Goal: Transaction & Acquisition: Purchase product/service

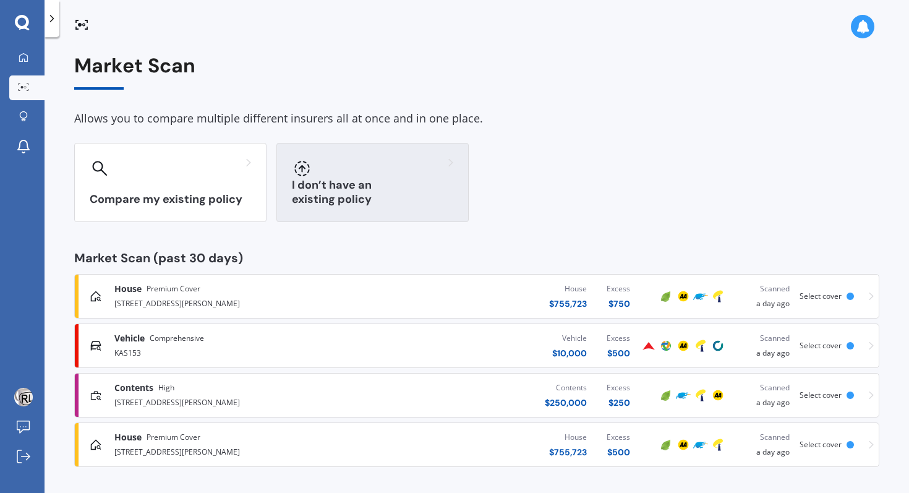
scroll to position [1, 0]
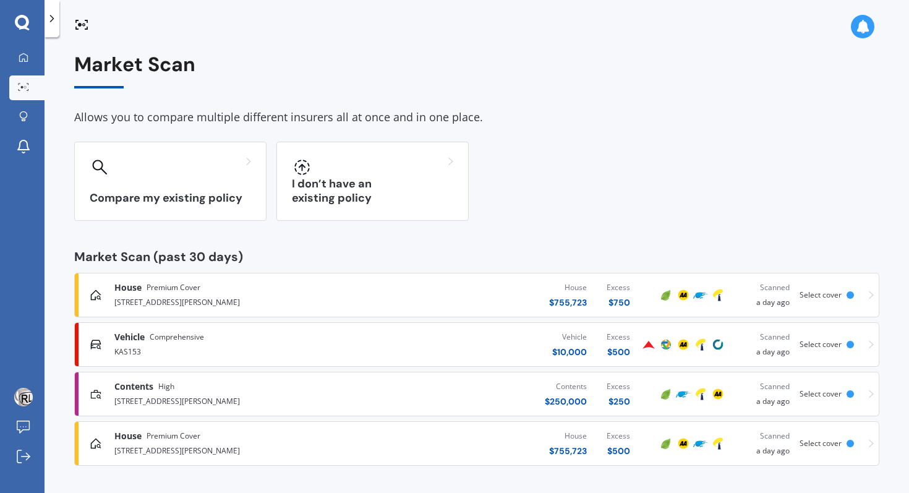
click at [439, 299] on div "House $ 755,723 Excess $ 750" at bounding box center [502, 294] width 275 height 37
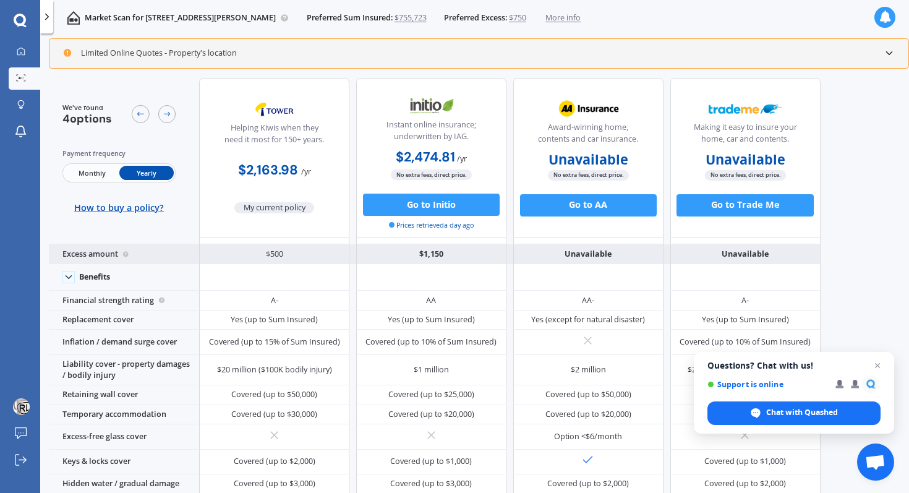
scroll to position [29, 0]
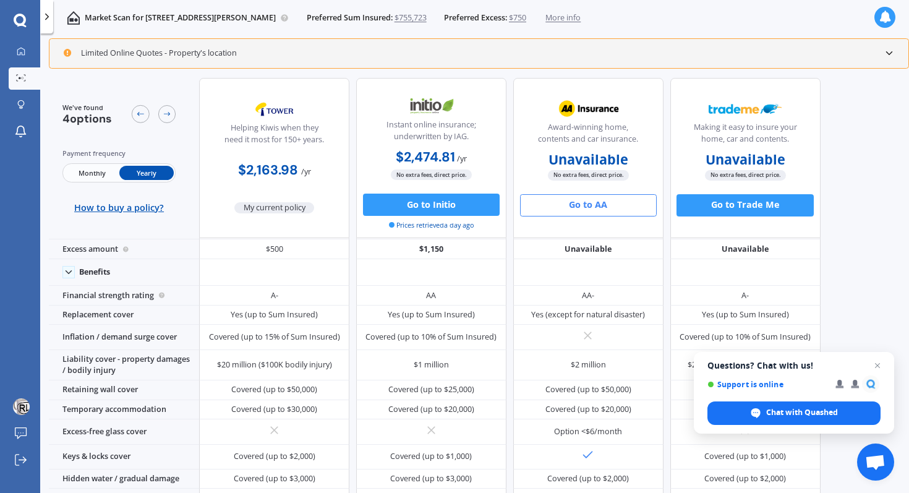
click at [584, 209] on button "Go to AA" at bounding box center [588, 205] width 137 height 22
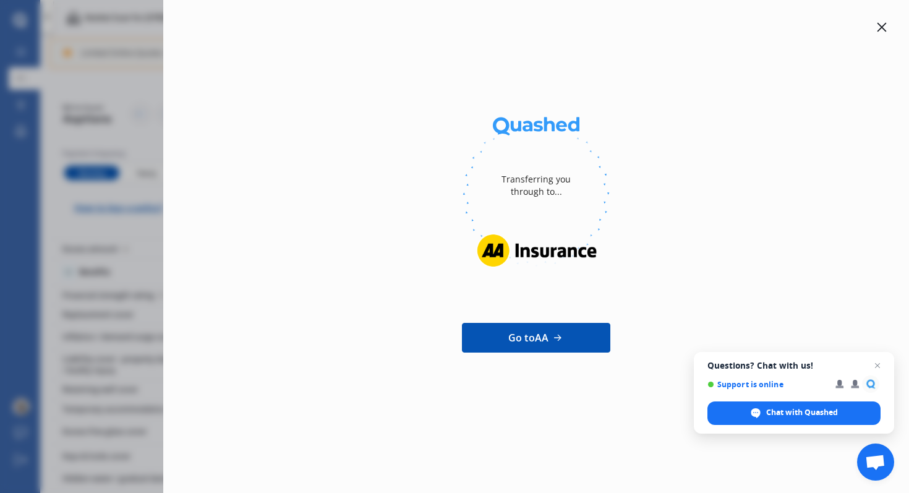
click at [881, 24] on icon at bounding box center [882, 27] width 10 height 10
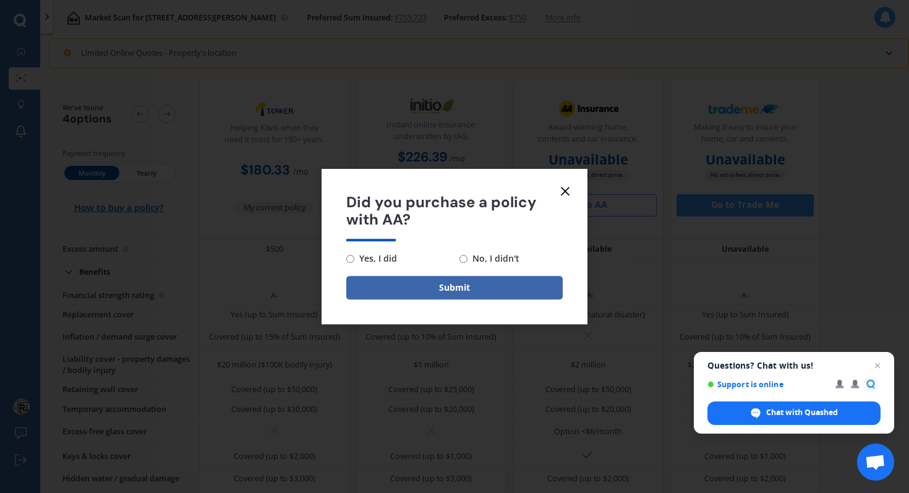
click at [566, 197] on icon at bounding box center [565, 191] width 15 height 15
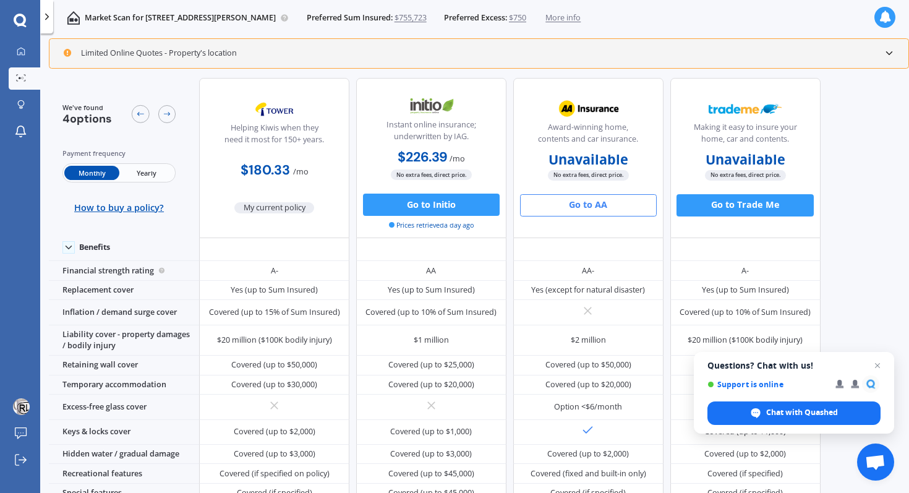
scroll to position [25, 0]
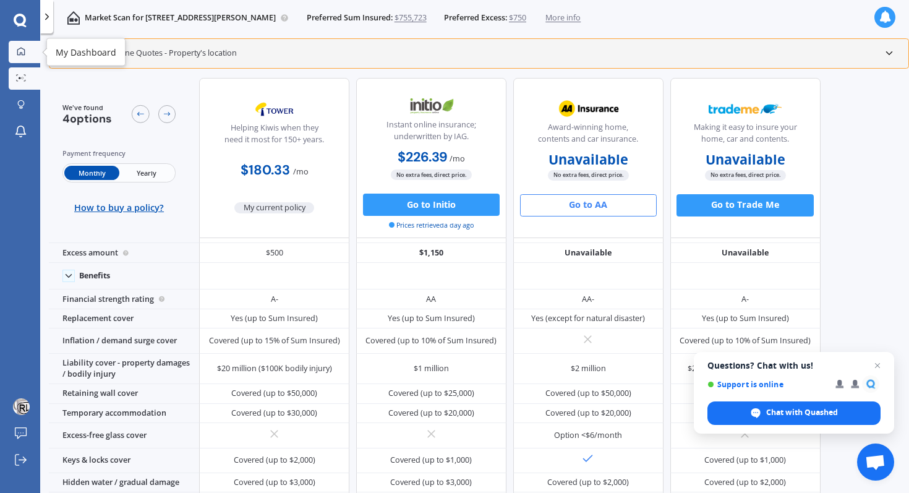
click at [23, 52] on icon at bounding box center [21, 51] width 9 height 9
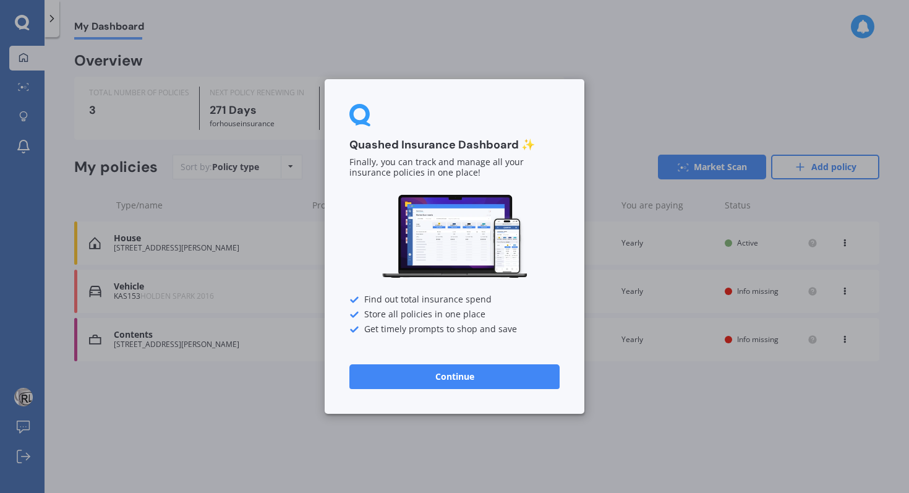
click at [454, 376] on button "Continue" at bounding box center [454, 376] width 210 height 25
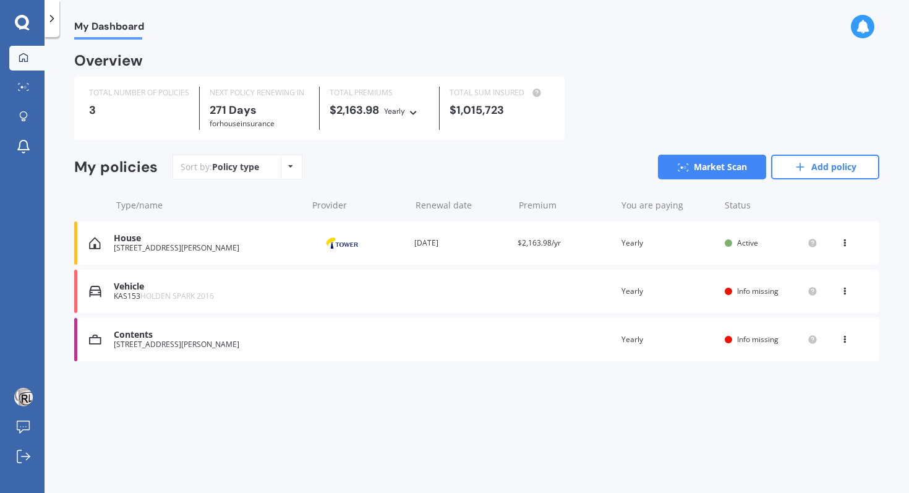
click at [845, 242] on icon at bounding box center [844, 240] width 9 height 7
click at [138, 245] on div "21 Ti Rakau Drive, Woolston, Christchurch 8023" at bounding box center [207, 248] width 187 height 9
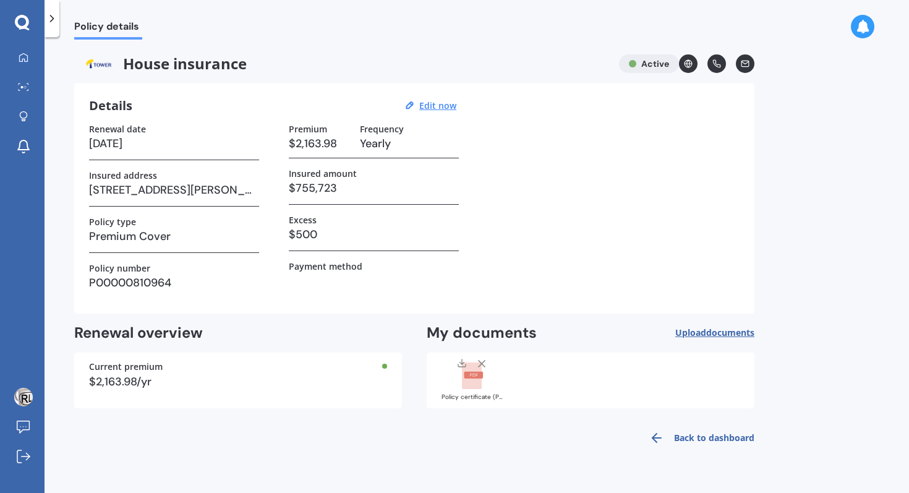
click at [104, 27] on span "Policy details" at bounding box center [108, 28] width 68 height 17
click at [49, 15] on icon at bounding box center [52, 18] width 12 height 12
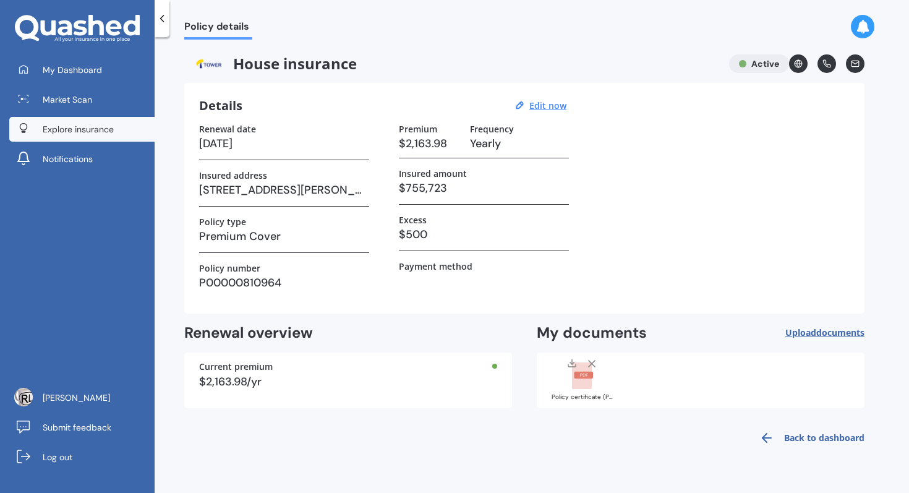
click at [85, 127] on span "Explore insurance" at bounding box center [78, 129] width 71 height 12
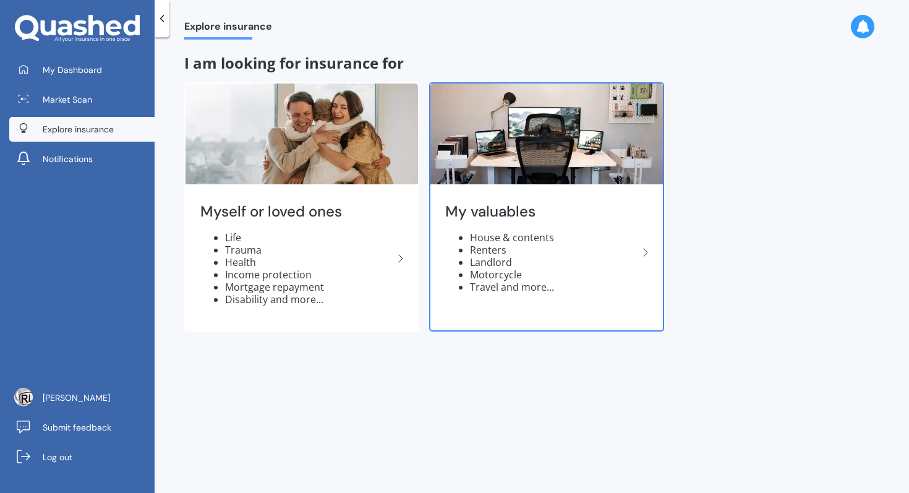
click at [516, 265] on li "Landlord" at bounding box center [554, 262] width 168 height 12
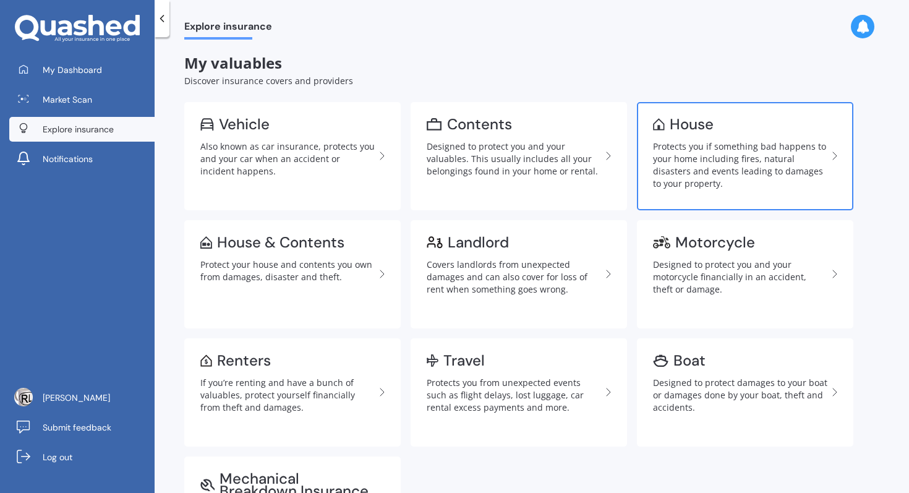
click at [737, 164] on div "Protects you if something bad happens to your home including fires, natural dis…" at bounding box center [740, 164] width 174 height 49
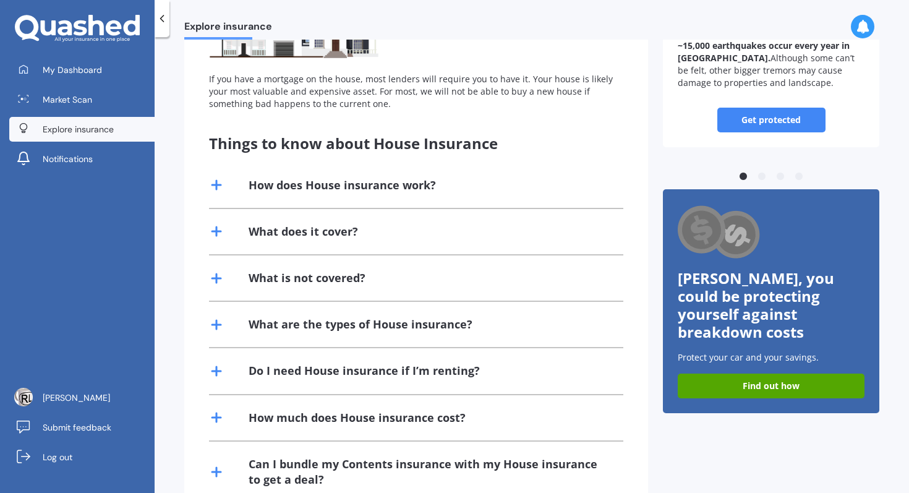
scroll to position [206, 0]
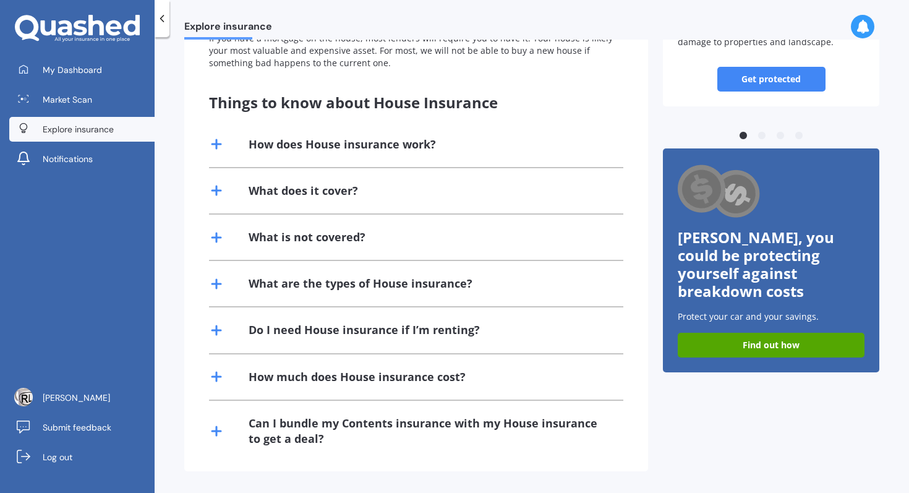
click at [223, 377] on icon at bounding box center [216, 376] width 15 height 15
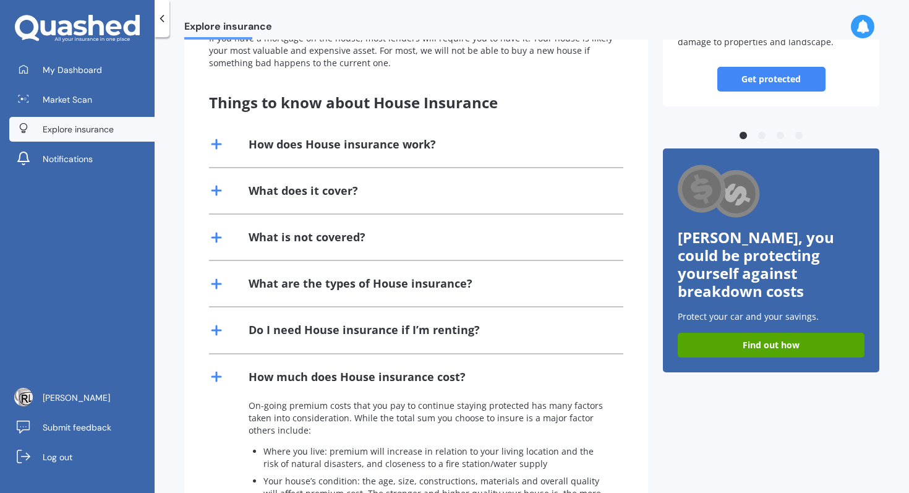
scroll to position [423, 0]
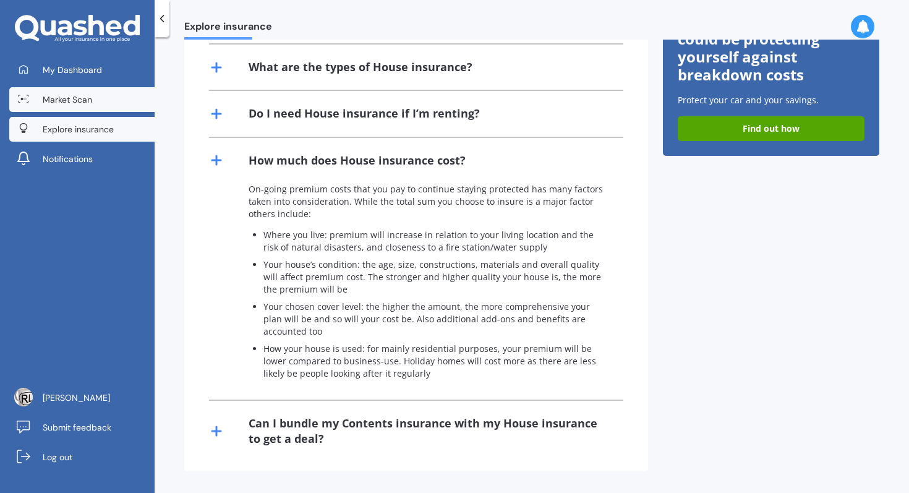
click at [77, 99] on span "Market Scan" at bounding box center [67, 99] width 49 height 12
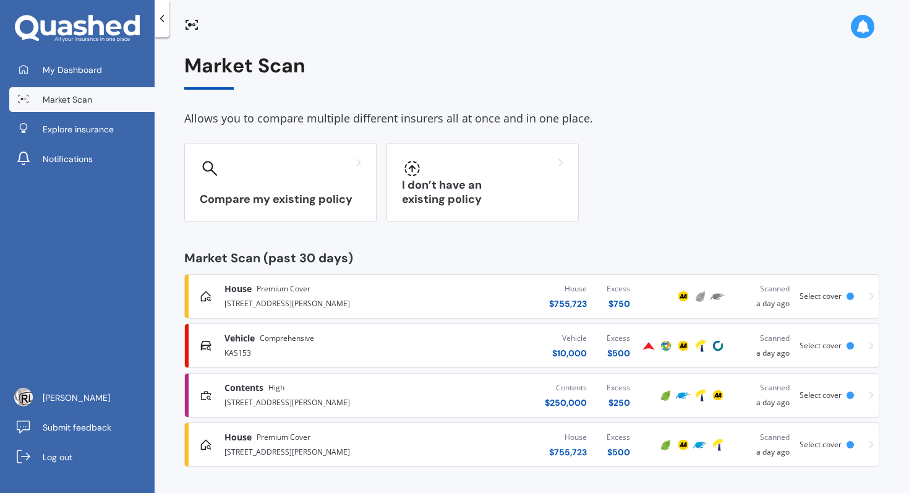
click at [857, 294] on div "House Premium Cover 21 Ti Rakau Drive, Woolston, Christchurch 8023 House $ 755,…" at bounding box center [532, 296] width 684 height 37
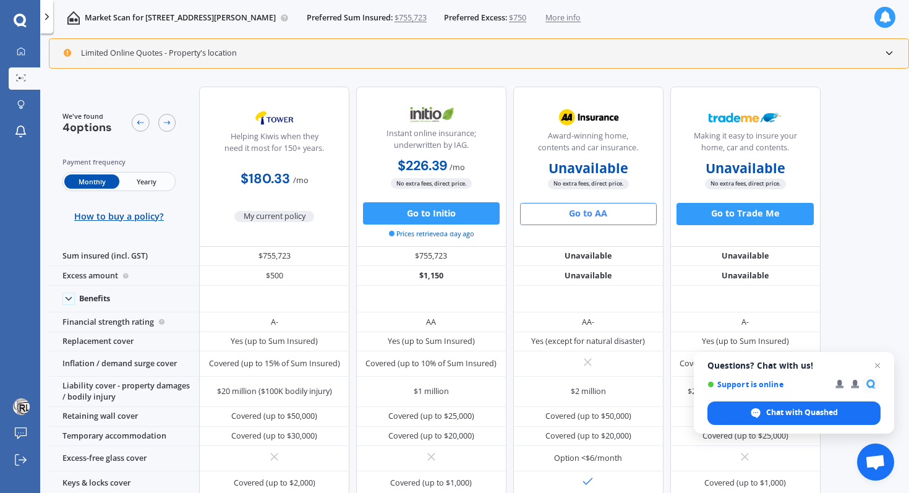
click at [890, 52] on icon at bounding box center [888, 53] width 11 height 11
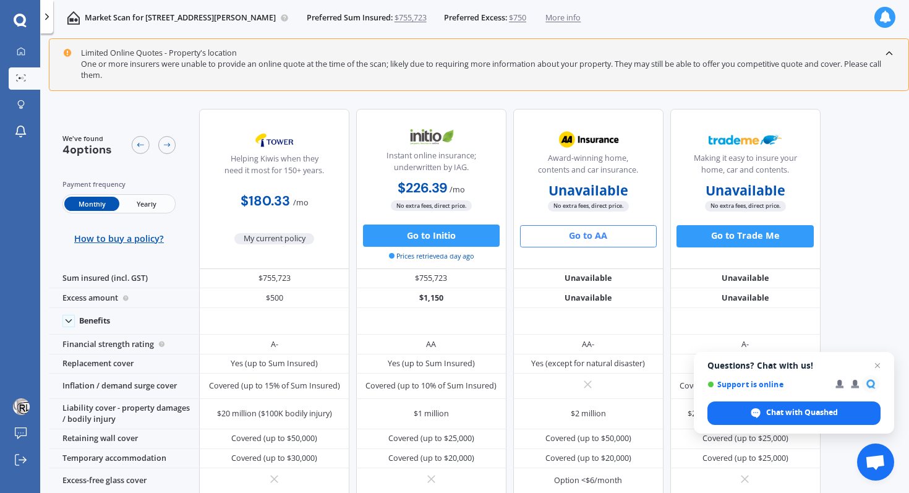
click at [122, 17] on p "Market Scan for 21 Ti Rakau Drive, Woolston, Christchurch 8023" at bounding box center [180, 17] width 191 height 11
click at [48, 20] on icon at bounding box center [46, 16] width 11 height 11
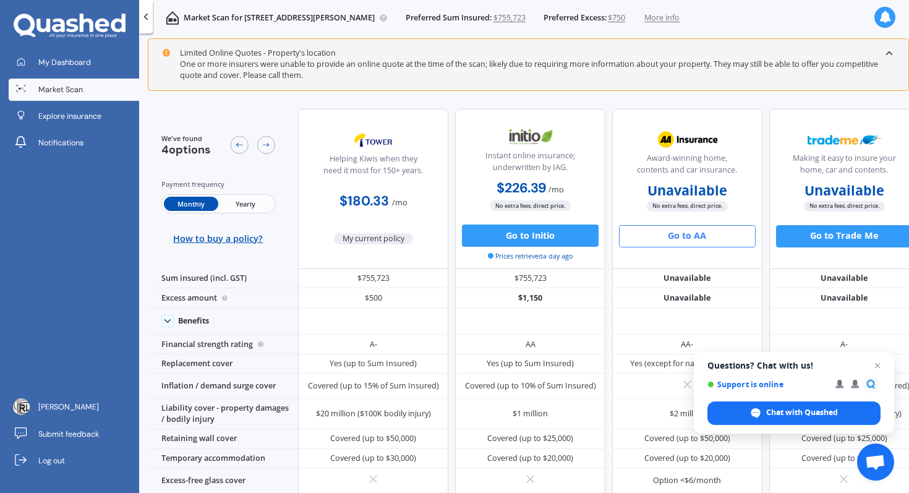
click at [88, 89] on link "Market Scan" at bounding box center [74, 90] width 131 height 22
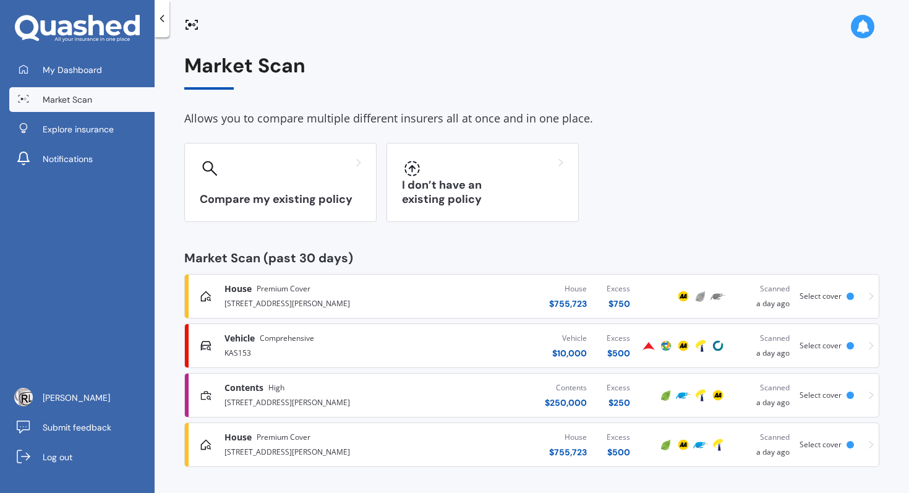
scroll to position [1, 0]
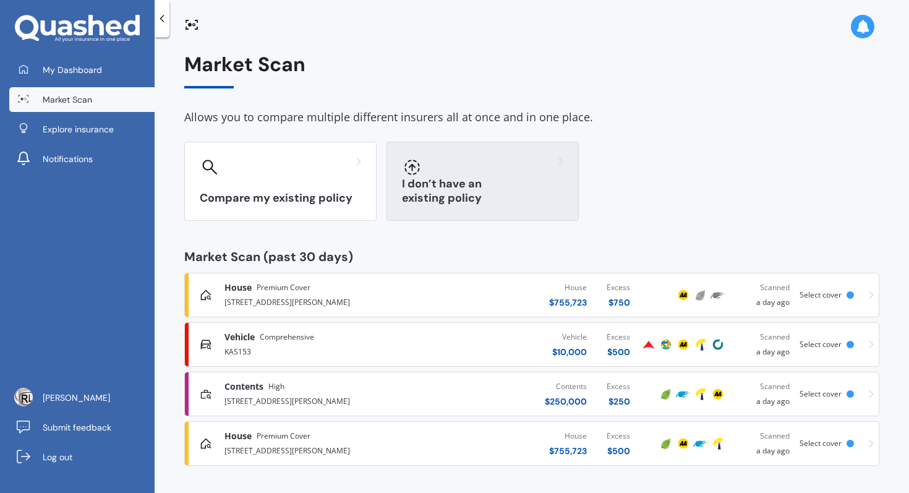
click at [447, 173] on div at bounding box center [482, 167] width 161 height 20
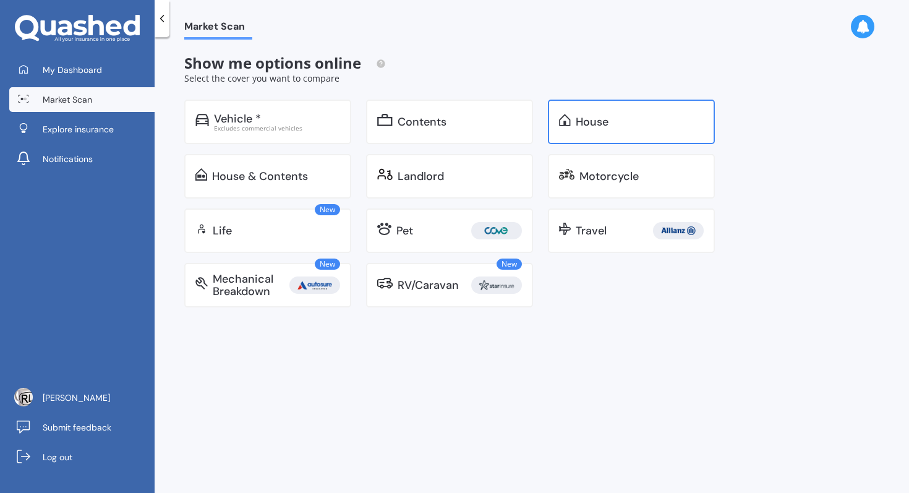
click at [595, 120] on div "House" at bounding box center [592, 122] width 33 height 12
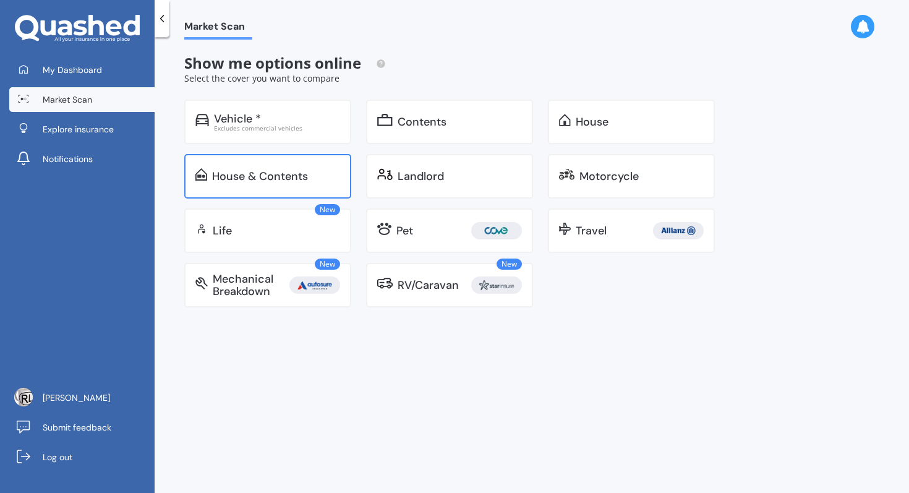
click at [254, 181] on div "House & Contents" at bounding box center [260, 176] width 96 height 12
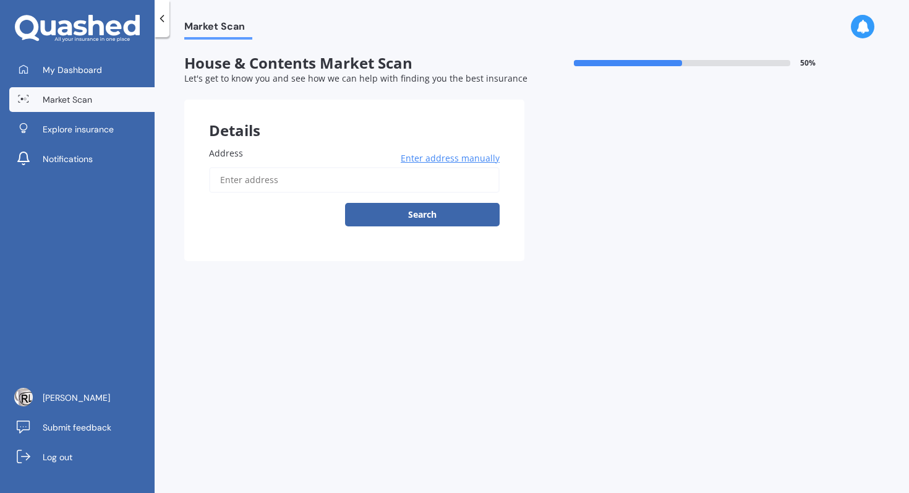
click at [322, 185] on input "Address" at bounding box center [354, 180] width 291 height 26
type input "21 Ti Rakau Drive, Woolston, Christchurch 8023"
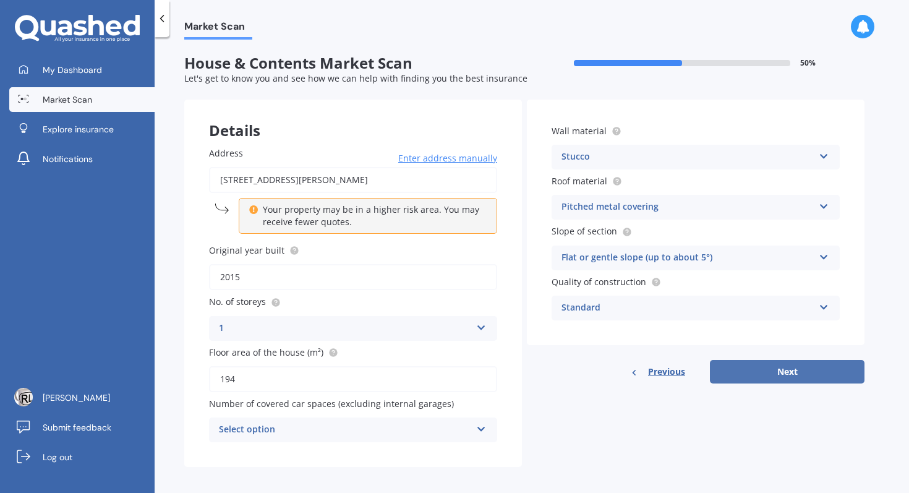
click at [789, 373] on button "Next" at bounding box center [787, 371] width 155 height 23
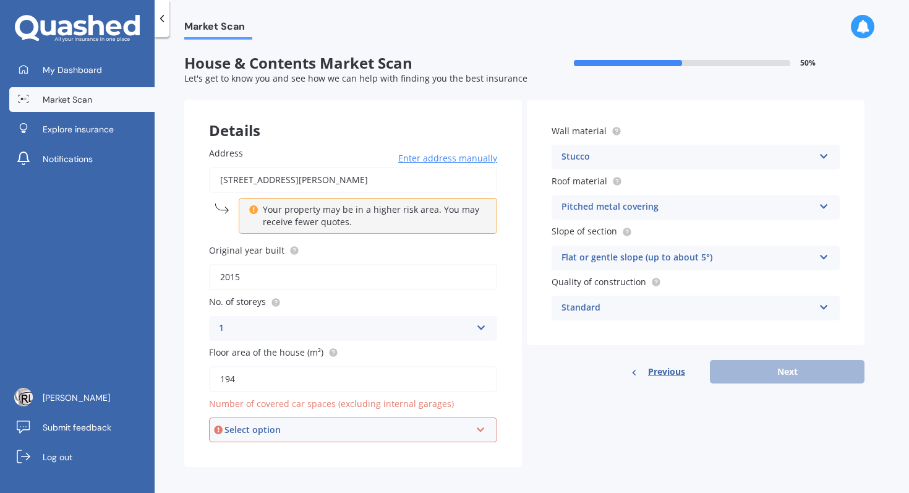
click at [291, 435] on div "Select option" at bounding box center [347, 430] width 246 height 14
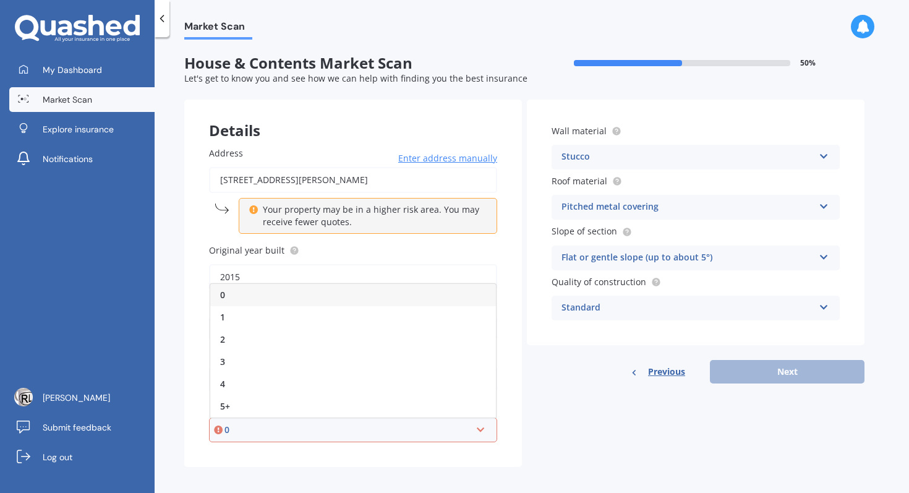
click at [263, 296] on div "0" at bounding box center [353, 295] width 286 height 22
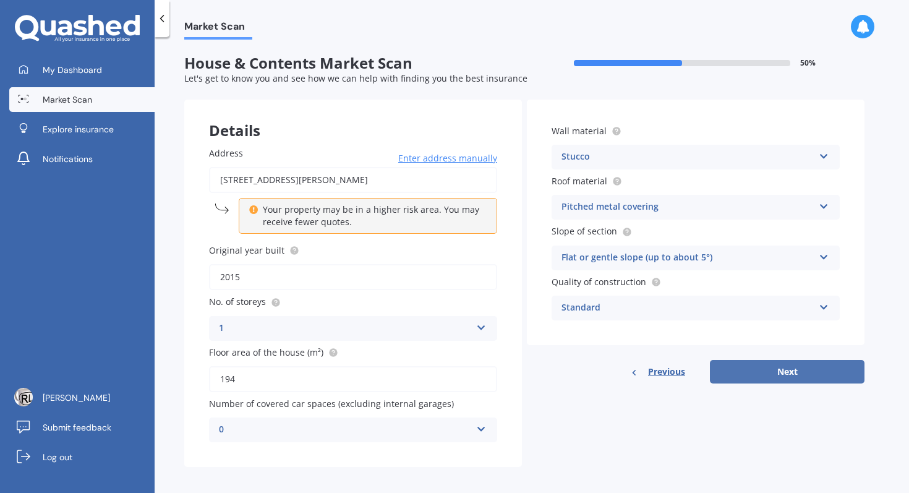
click at [798, 377] on button "Next" at bounding box center [787, 371] width 155 height 23
select select "08"
select select "01"
select select "1937"
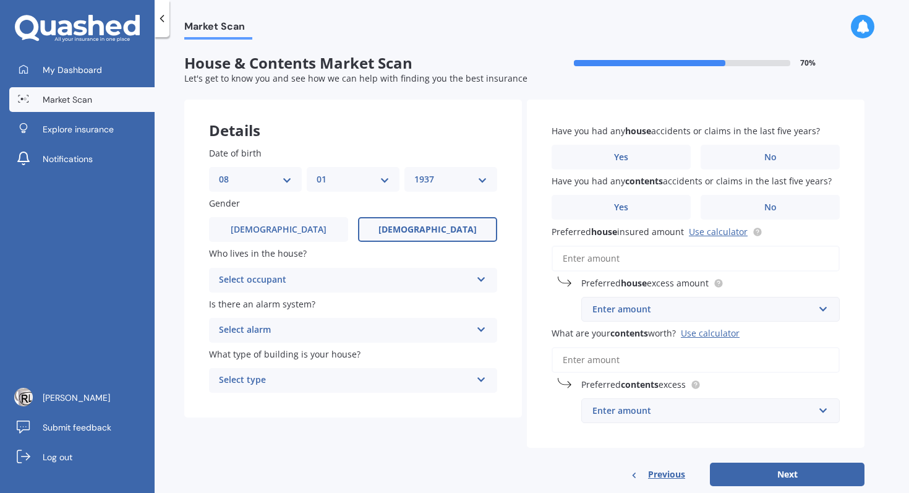
click at [404, 283] on div "Select occupant" at bounding box center [345, 280] width 252 height 15
click at [380, 306] on div "Owner" at bounding box center [353, 304] width 287 height 22
click at [358, 333] on div "Select alarm" at bounding box center [345, 330] width 252 height 15
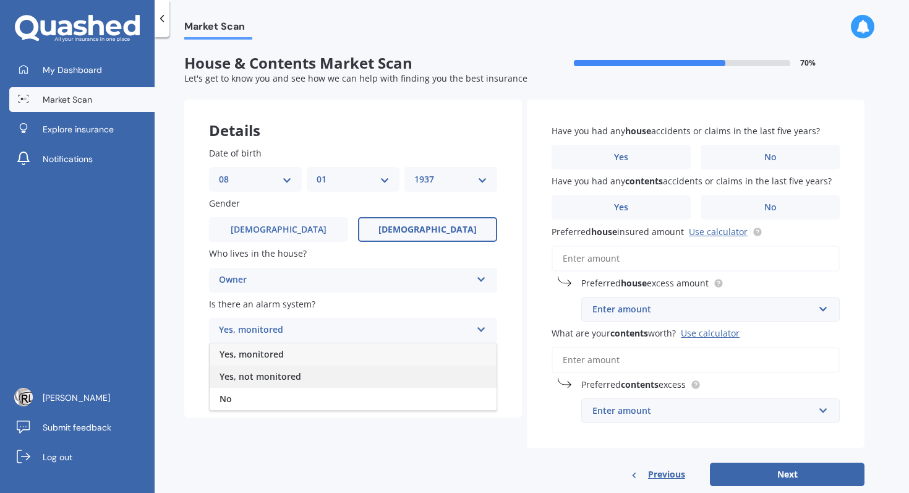
click at [317, 381] on div "Yes, not monitored" at bounding box center [353, 376] width 287 height 22
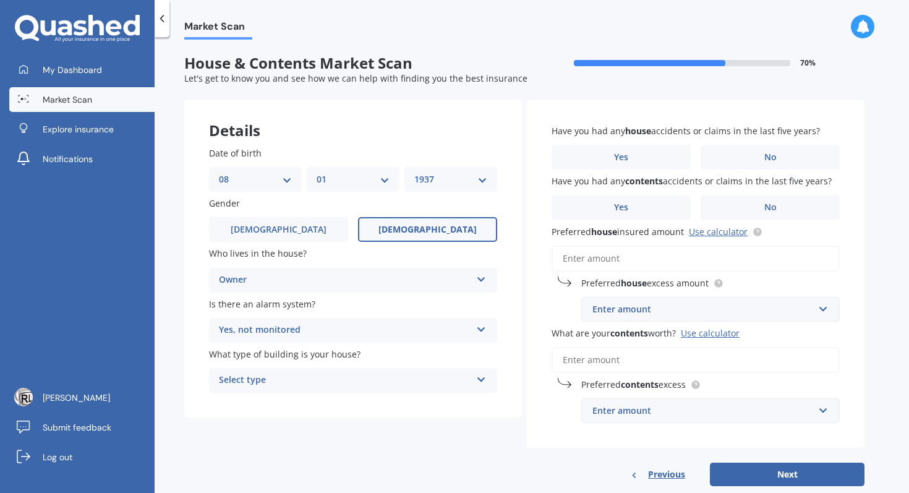
click at [322, 385] on div "Select type" at bounding box center [345, 380] width 252 height 15
click at [292, 405] on div "Freestanding" at bounding box center [353, 404] width 287 height 22
click at [768, 155] on span "No" at bounding box center [770, 157] width 12 height 11
click at [0, 0] on input "No" at bounding box center [0, 0] width 0 height 0
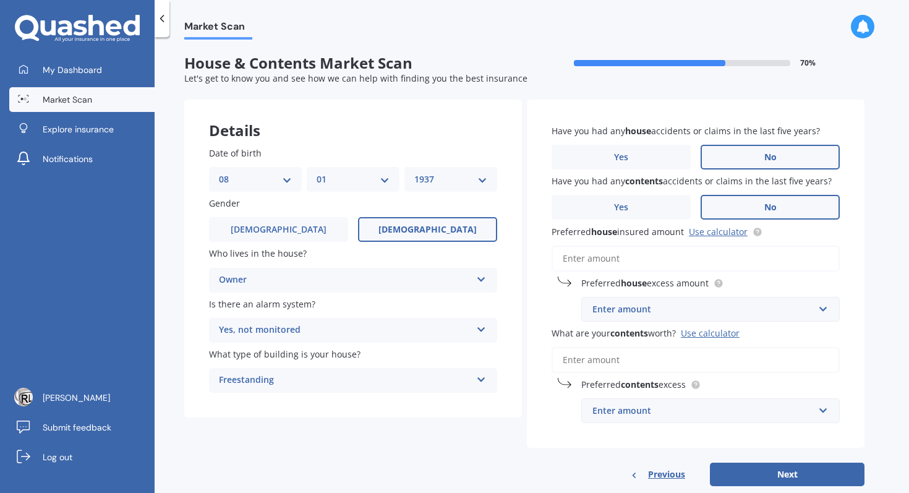
click at [769, 205] on span "No" at bounding box center [770, 207] width 12 height 11
click at [0, 0] on input "No" at bounding box center [0, 0] width 0 height 0
click at [626, 258] on input "Preferred house insured amount Use calculator" at bounding box center [695, 258] width 288 height 26
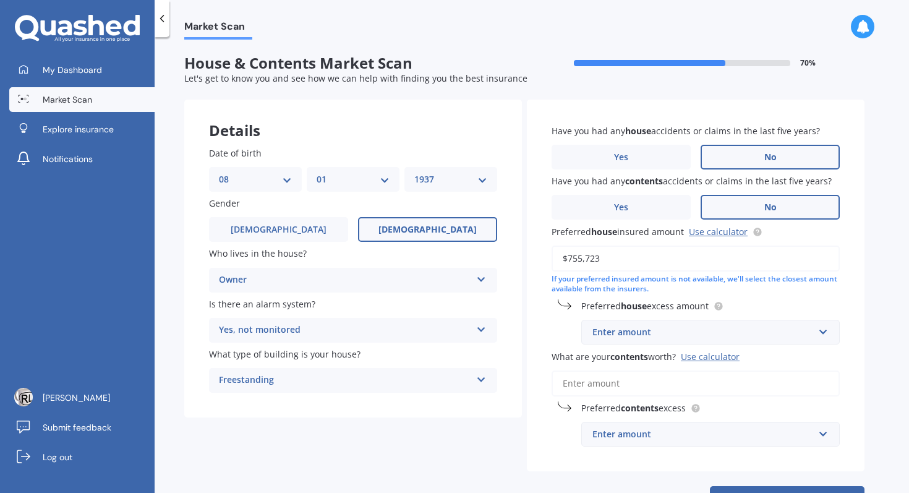
type input "$755,723"
click at [708, 334] on div "Enter amount" at bounding box center [702, 332] width 221 height 14
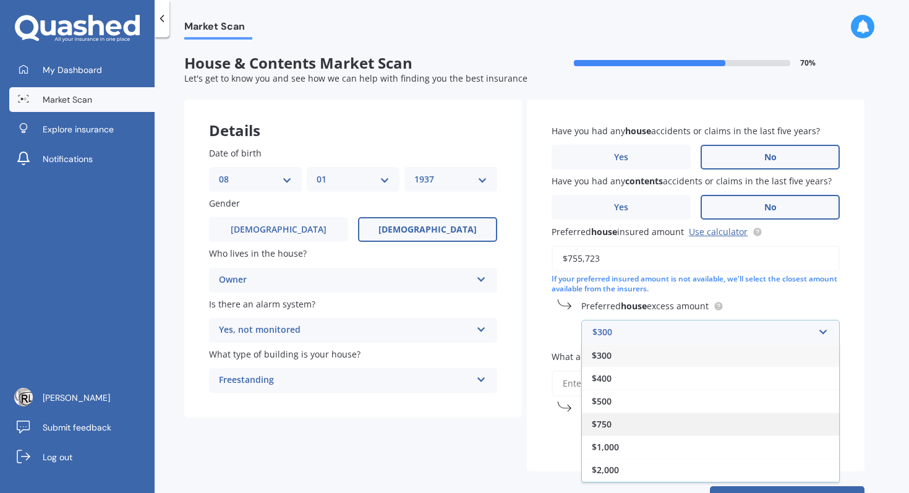
click at [614, 427] on div "$750" at bounding box center [710, 423] width 257 height 23
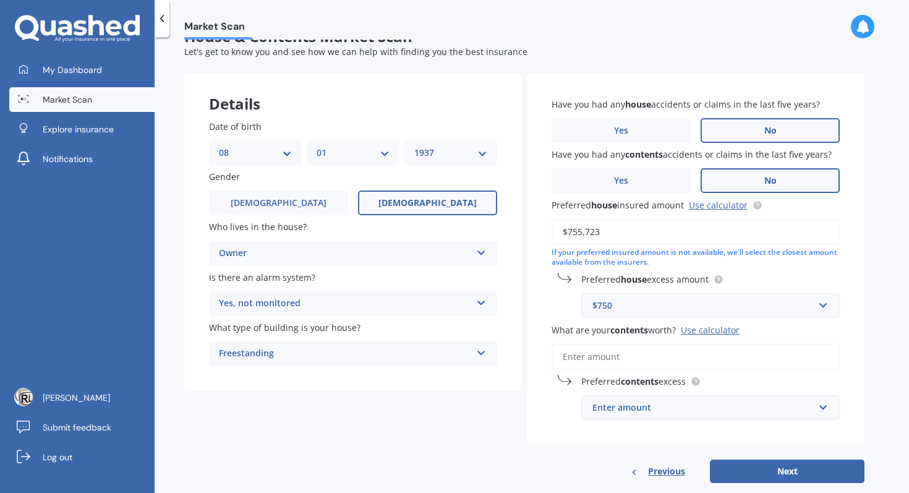
scroll to position [29, 0]
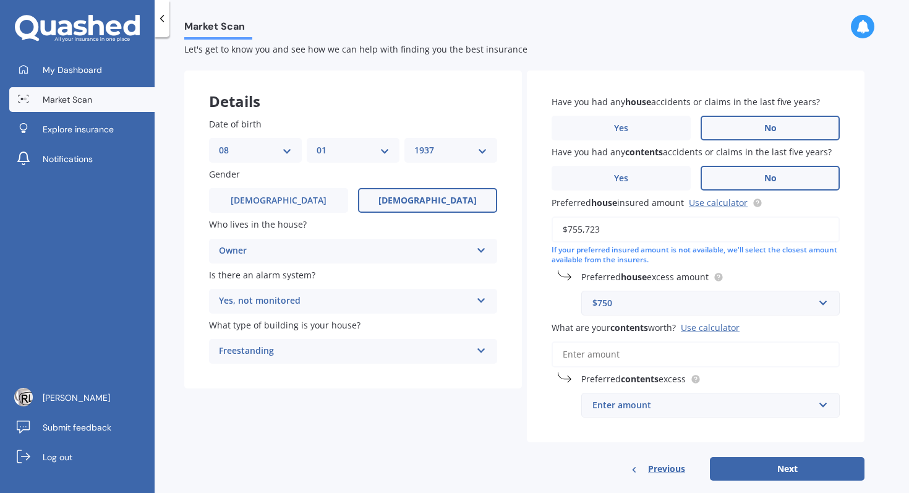
click at [620, 364] on input "What are your contents worth? Use calculator" at bounding box center [695, 354] width 288 height 26
type input "$1"
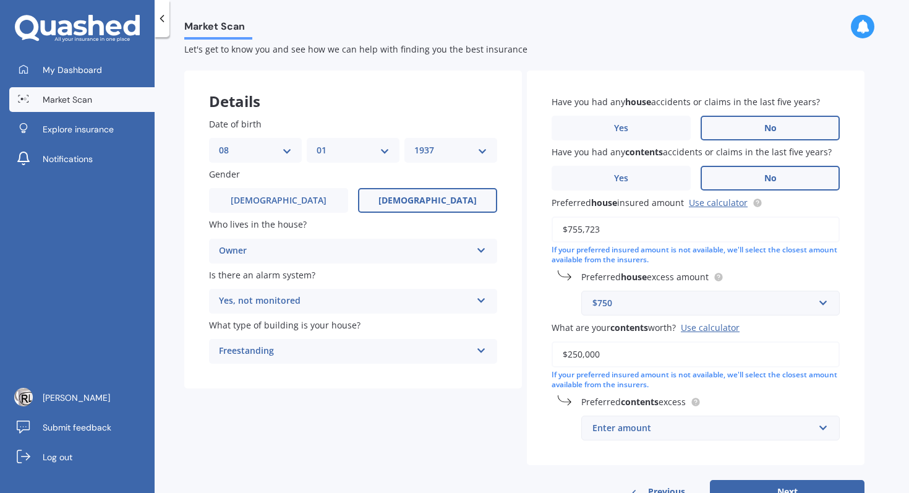
type input "$250,000"
click at [705, 428] on div "Enter amount" at bounding box center [702, 428] width 221 height 14
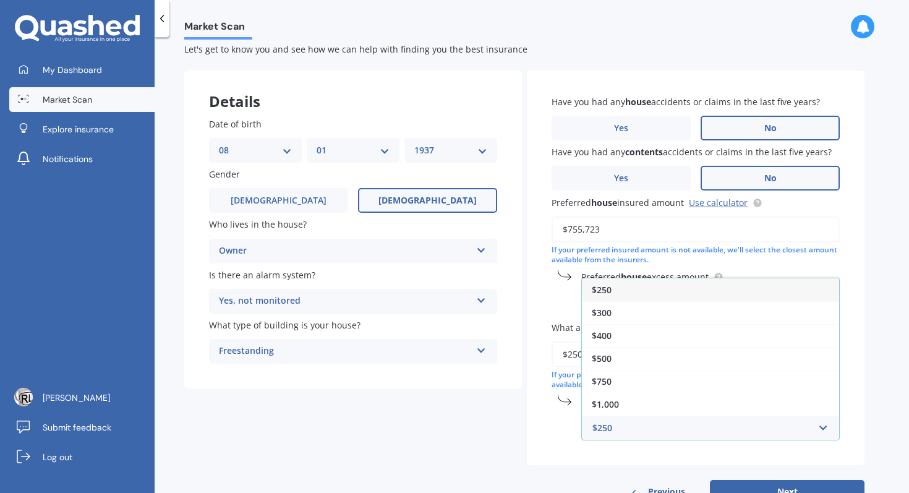
click at [626, 297] on div "$250" at bounding box center [710, 289] width 257 height 23
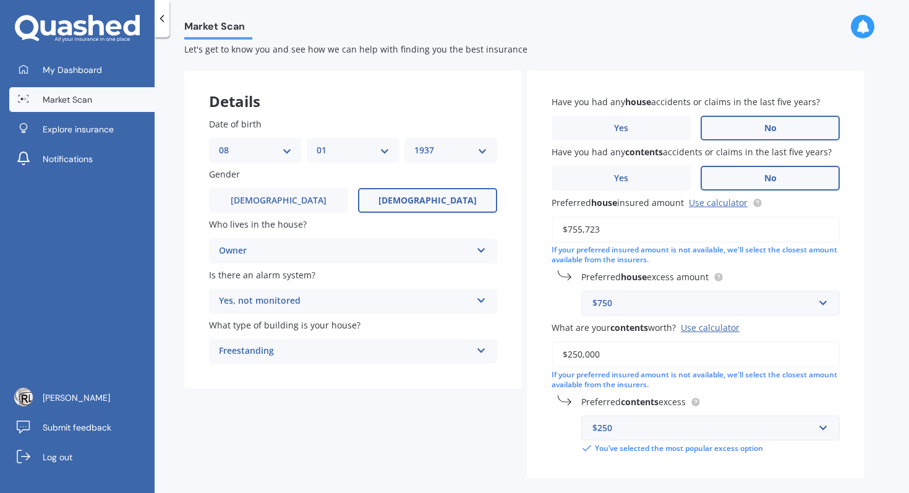
scroll to position [87, 0]
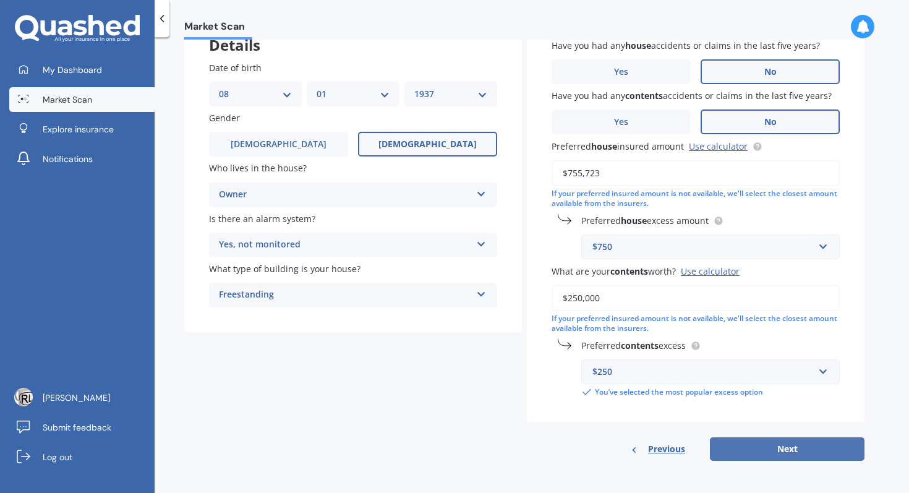
click at [794, 451] on button "Next" at bounding box center [787, 448] width 155 height 23
select select "08"
select select "01"
select select "1937"
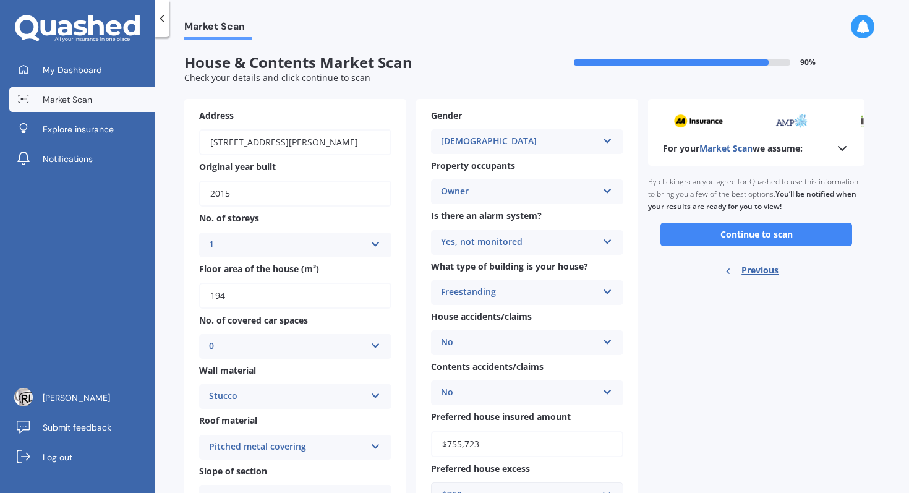
scroll to position [0, 0]
click at [754, 239] on button "Continue to scan" at bounding box center [756, 234] width 192 height 23
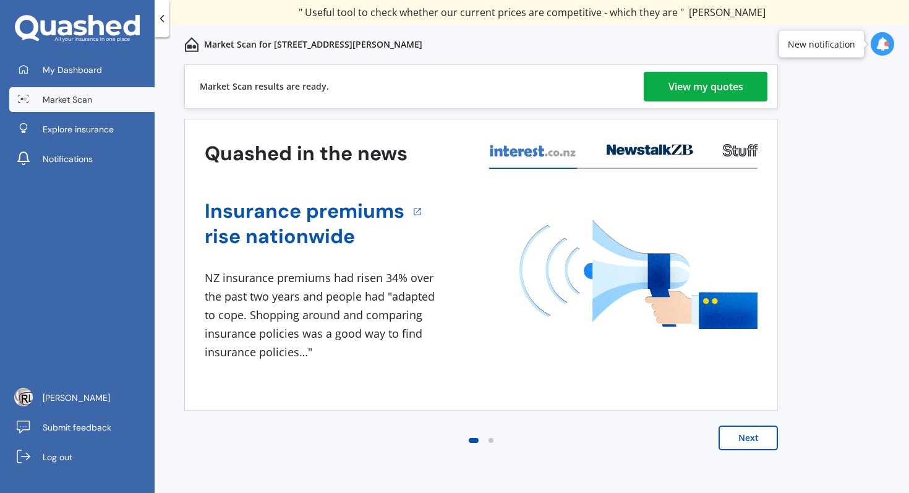
click at [700, 88] on div "View my quotes" at bounding box center [705, 87] width 75 height 30
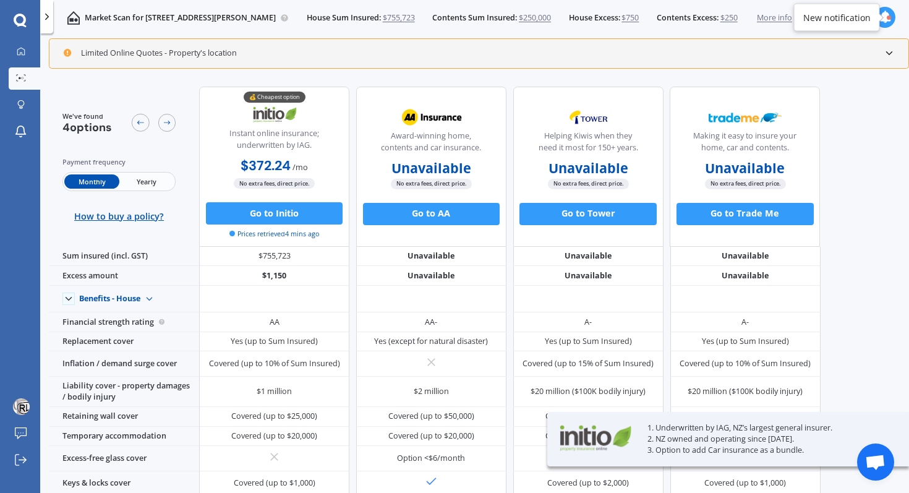
click at [143, 177] on span "Yearly" at bounding box center [146, 181] width 54 height 14
